Goal: Information Seeking & Learning: Learn about a topic

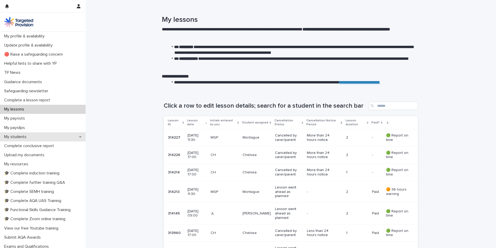
click at [25, 136] on p "My students" at bounding box center [16, 136] width 29 height 5
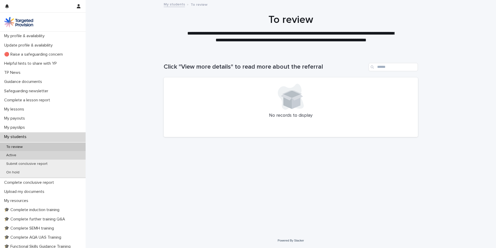
click at [13, 154] on p "Active" at bounding box center [11, 155] width 18 height 4
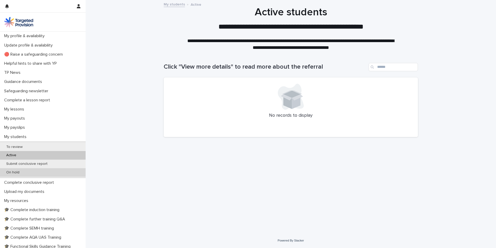
click at [13, 172] on p "On hold" at bounding box center [13, 172] width 22 height 4
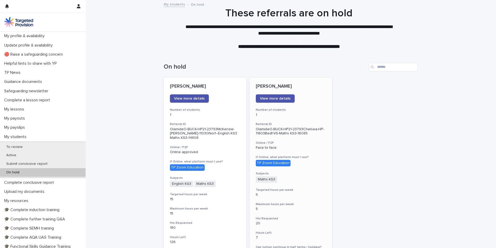
scroll to position [59, 0]
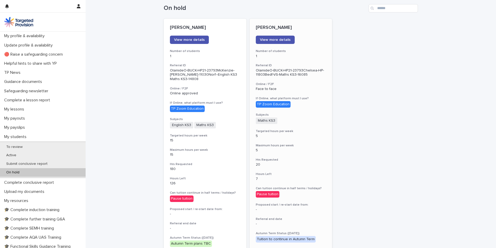
click at [268, 42] on link "View more details" at bounding box center [275, 40] width 39 height 8
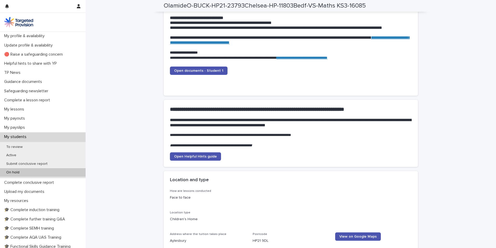
scroll to position [579, 0]
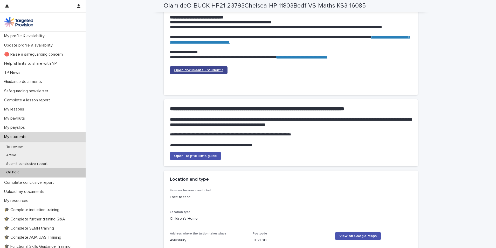
click at [192, 70] on span "Open documents - Student 1" at bounding box center [198, 70] width 49 height 4
